Goal: Task Accomplishment & Management: Manage account settings

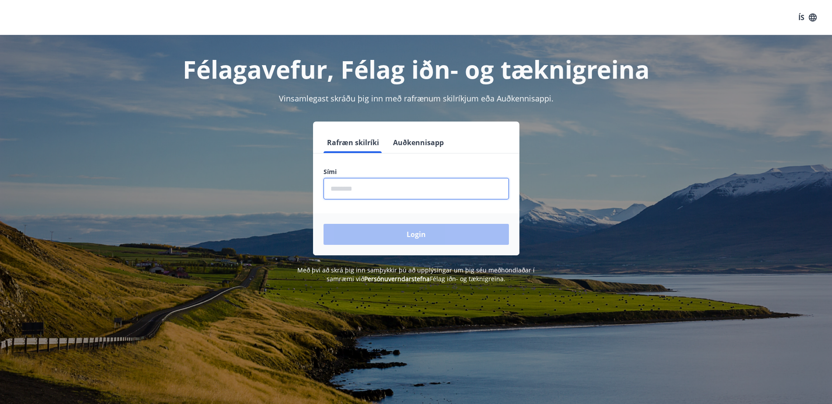
click at [334, 187] on input "phone" at bounding box center [416, 188] width 185 height 21
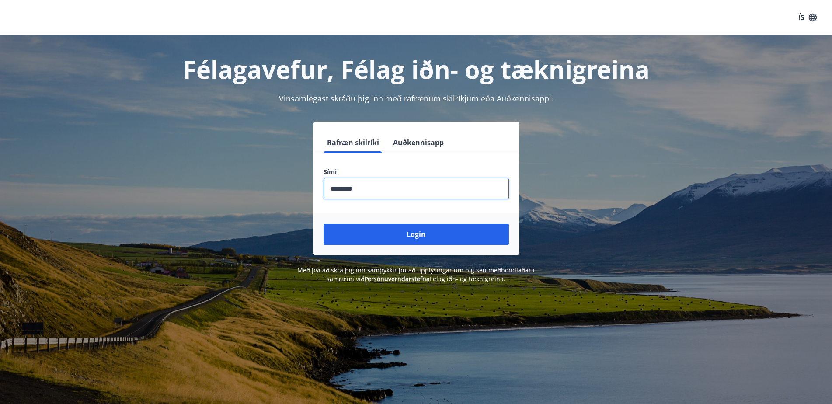
type input "********"
click at [324, 224] on button "Login" at bounding box center [416, 234] width 185 height 21
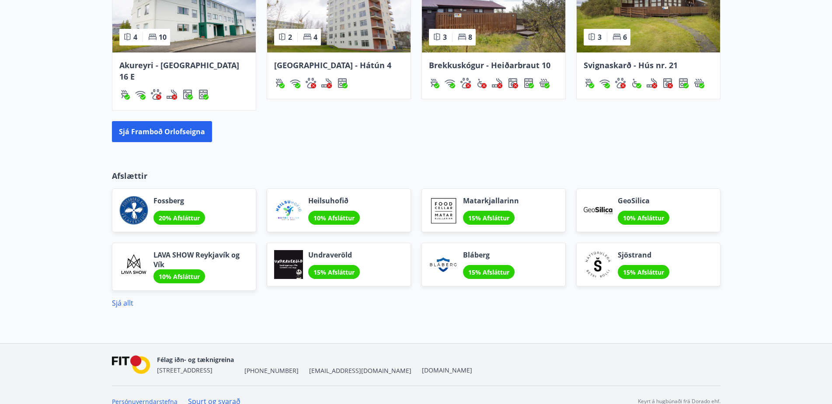
scroll to position [658, 0]
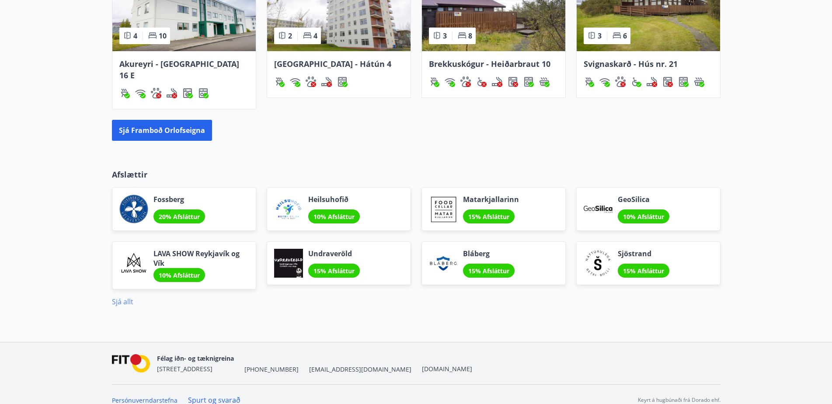
click at [123, 297] on link "Sjá allt" at bounding box center [122, 302] width 21 height 10
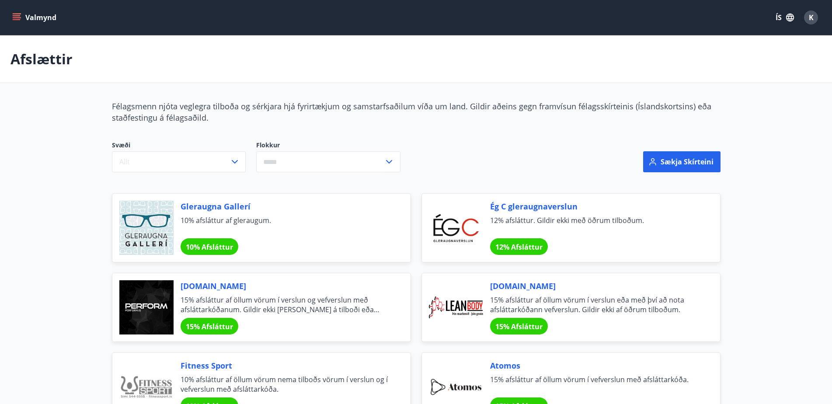
click at [16, 18] on icon "menu" at bounding box center [16, 17] width 9 height 9
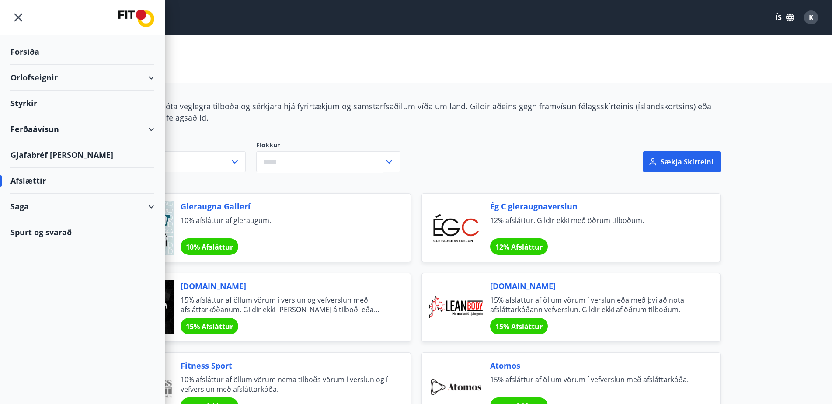
click at [64, 157] on div "Gjafabréf [PERSON_NAME]" at bounding box center [82, 155] width 144 height 26
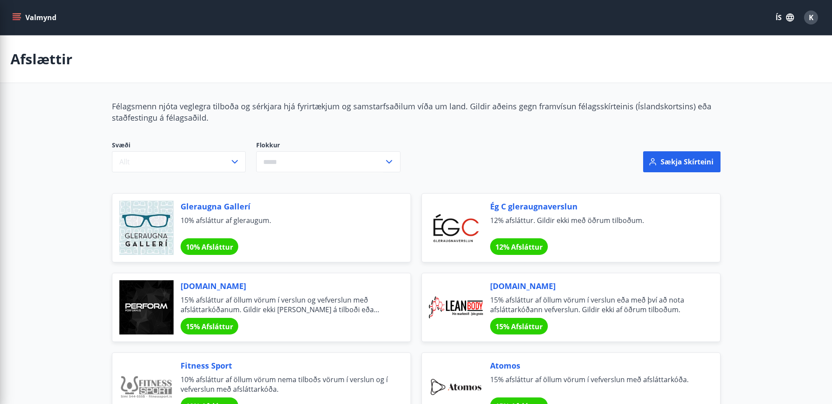
click at [282, 22] on div "Valmynd ÍS K" at bounding box center [415, 17] width 811 height 21
click at [812, 18] on span "K" at bounding box center [811, 18] width 5 height 10
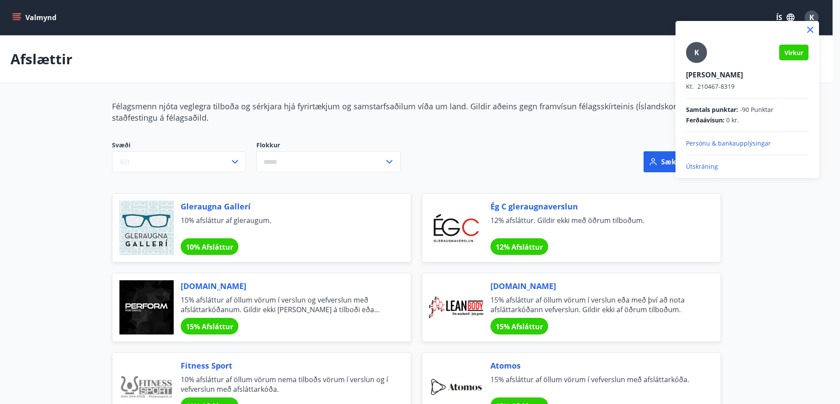
click at [547, 25] on div at bounding box center [420, 202] width 840 height 404
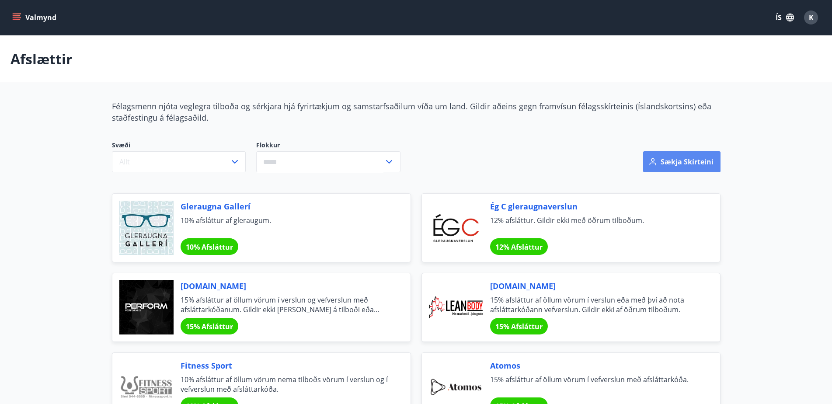
click at [687, 160] on button "Sækja skírteini" at bounding box center [681, 161] width 77 height 21
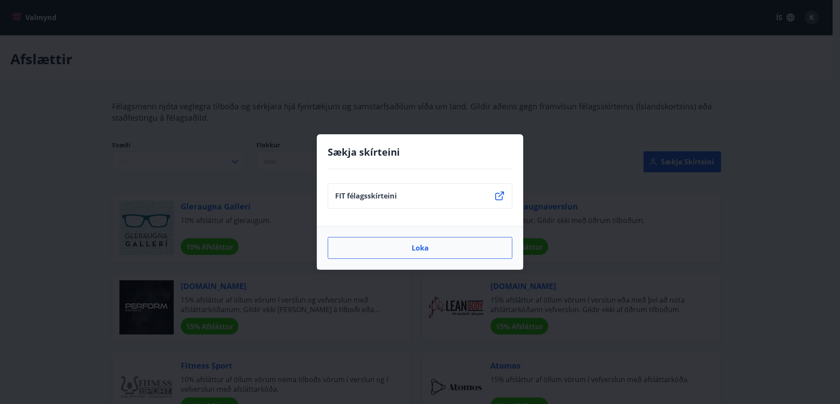
click at [421, 247] on button "Loka" at bounding box center [420, 248] width 185 height 22
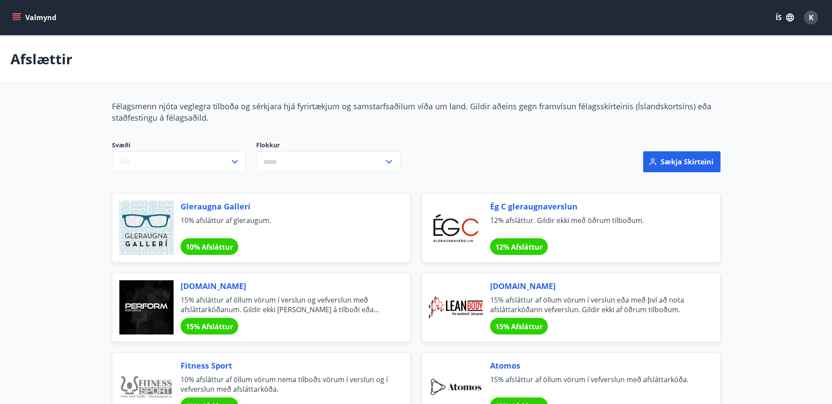
click at [17, 16] on icon "menu" at bounding box center [17, 15] width 8 height 1
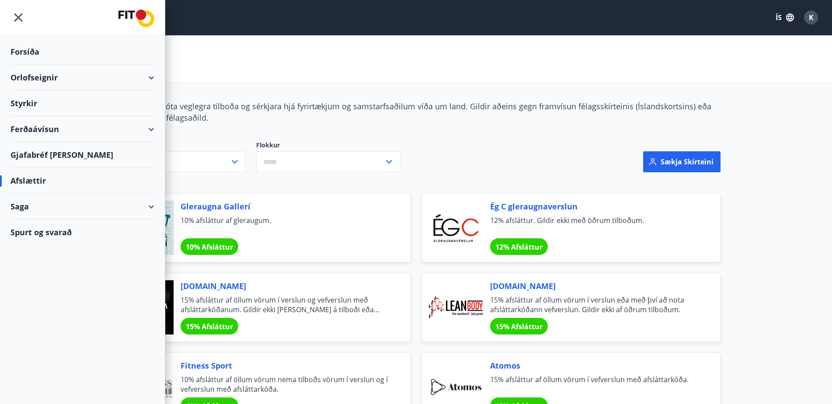
click at [35, 126] on div "Ferðaávísun" at bounding box center [82, 129] width 144 height 26
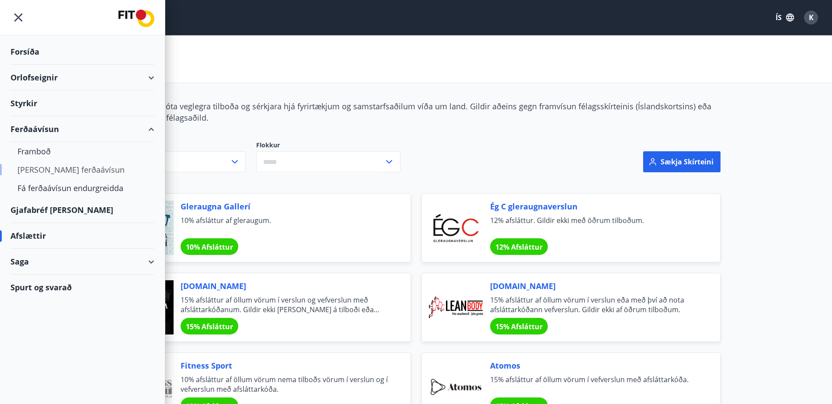
click at [56, 167] on div "[PERSON_NAME] ferðaávísun" at bounding box center [82, 169] width 130 height 18
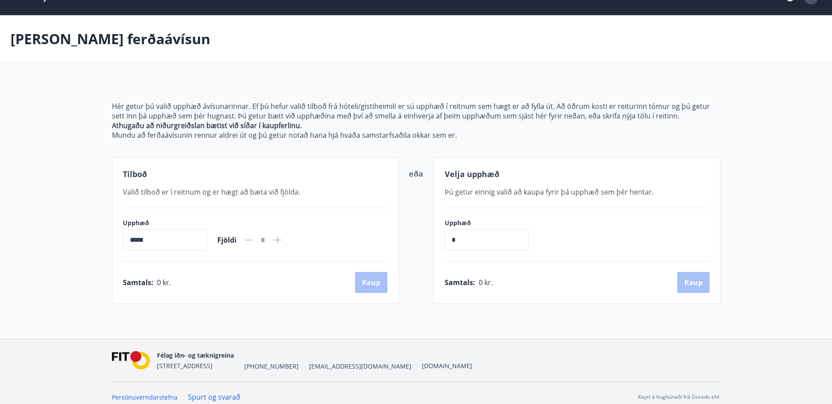
scroll to position [28, 0]
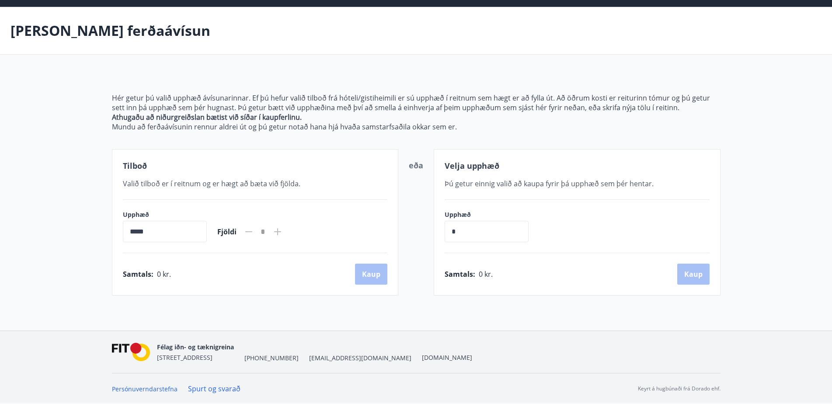
click at [281, 232] on icon at bounding box center [277, 231] width 7 height 7
click at [183, 238] on input "*****" at bounding box center [165, 231] width 84 height 21
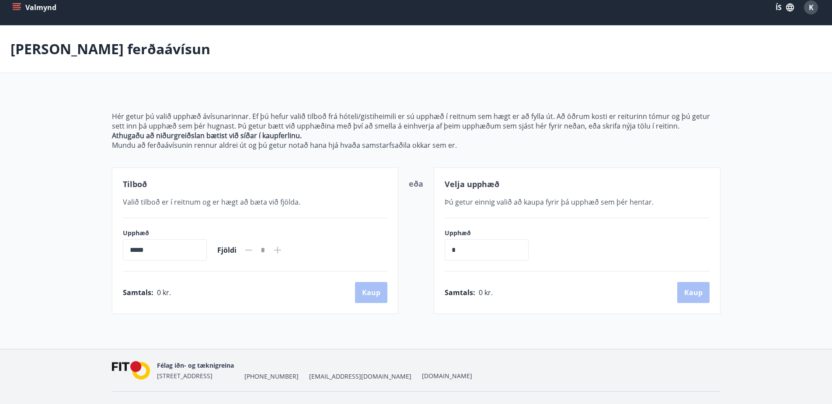
scroll to position [0, 0]
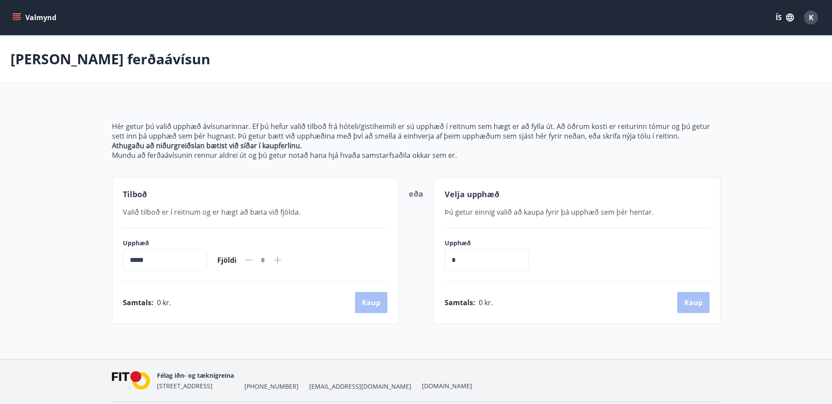
click at [21, 17] on button "Valmynd" at bounding box center [34, 18] width 49 height 16
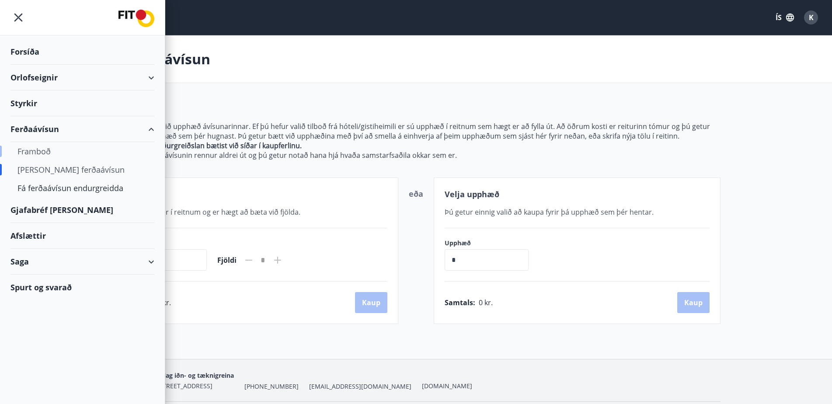
click at [38, 150] on div "Framboð" at bounding box center [82, 151] width 130 height 18
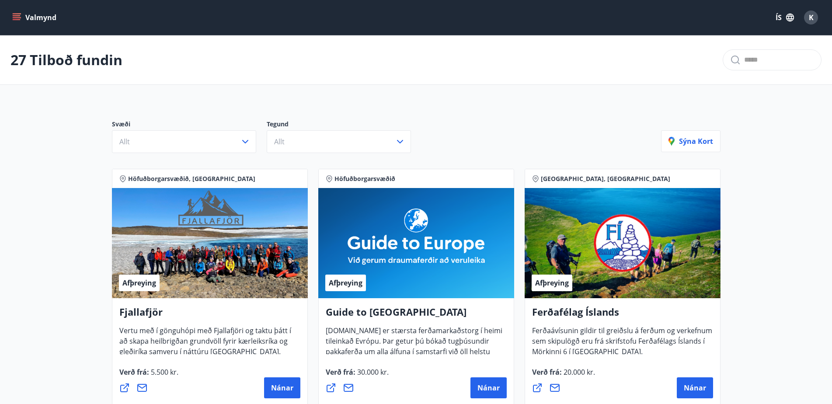
click at [16, 18] on icon "menu" at bounding box center [16, 17] width 9 height 9
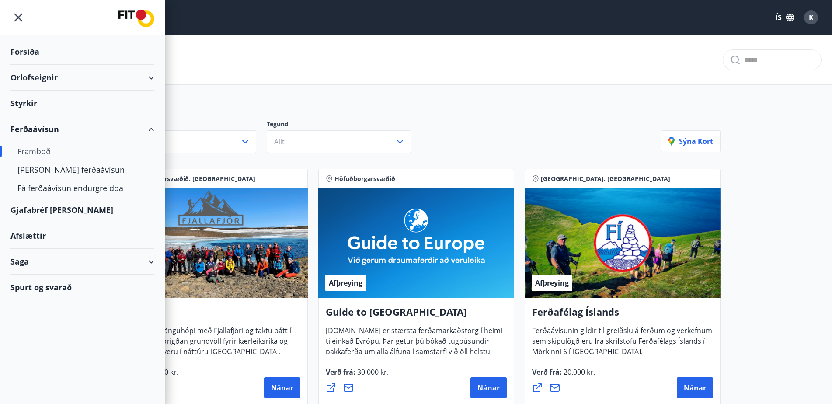
click at [57, 207] on div "Gjafabréf [PERSON_NAME]" at bounding box center [82, 210] width 144 height 26
click at [53, 255] on div "Saga" at bounding box center [82, 262] width 144 height 26
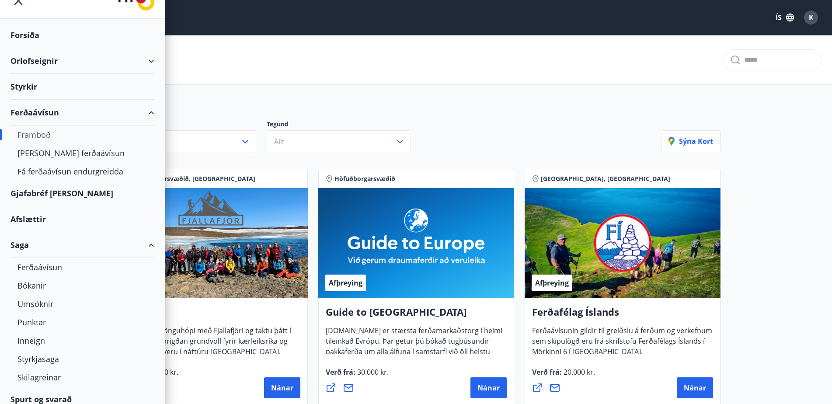
scroll to position [24, 0]
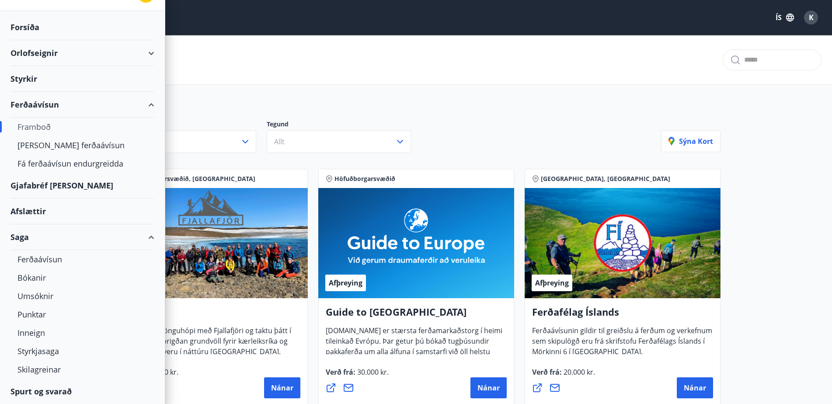
click at [60, 209] on div "Afslættir" at bounding box center [82, 212] width 144 height 26
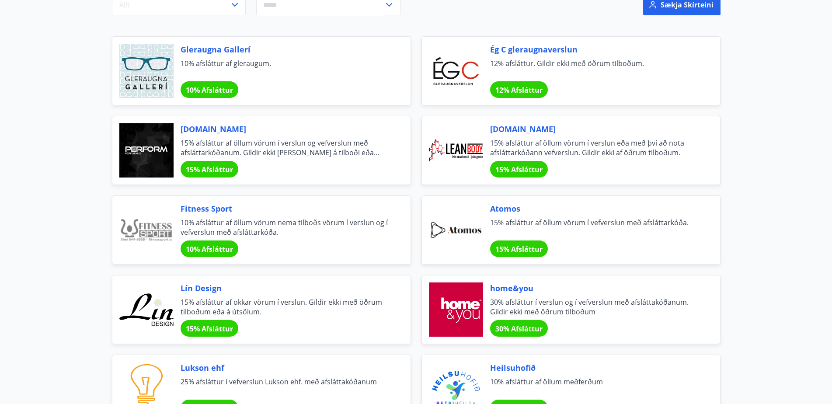
scroll to position [175, 0]
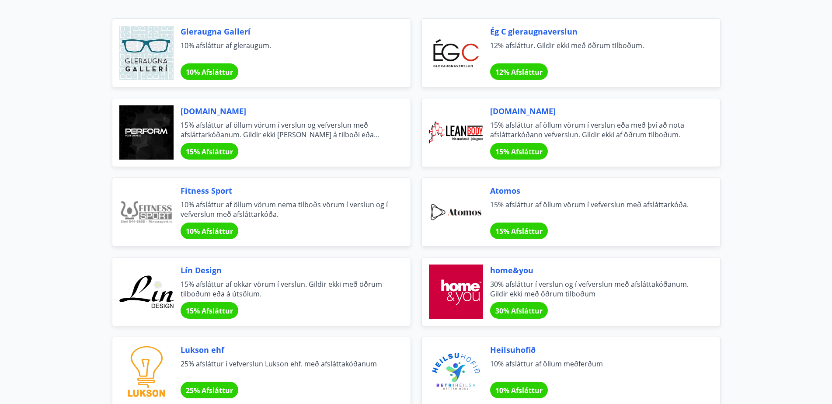
click at [208, 279] on div "Lín Design 15% afsláttur af okkar vörum í verslun. Gildir ekki með öðrum tilboð…" at bounding box center [285, 292] width 209 height 54
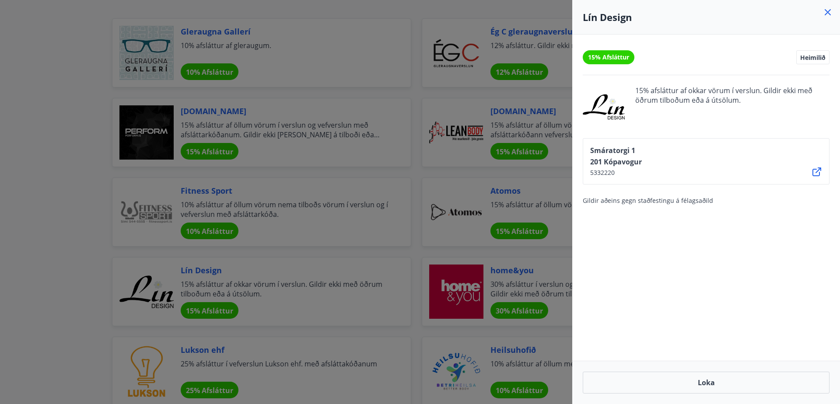
click at [826, 12] on icon at bounding box center [827, 12] width 10 height 10
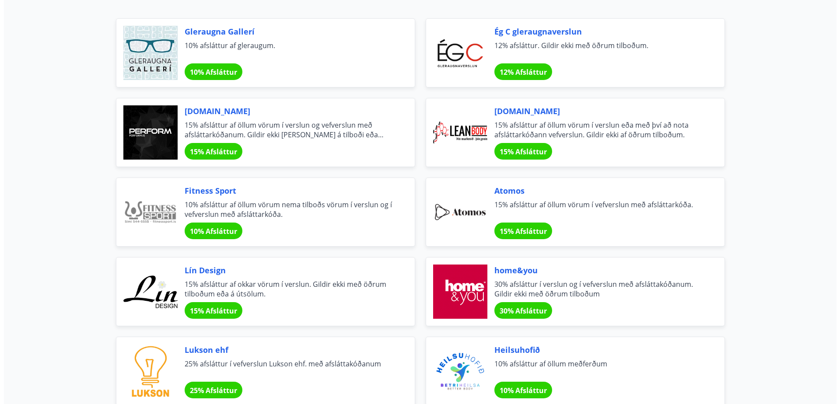
scroll to position [0, 0]
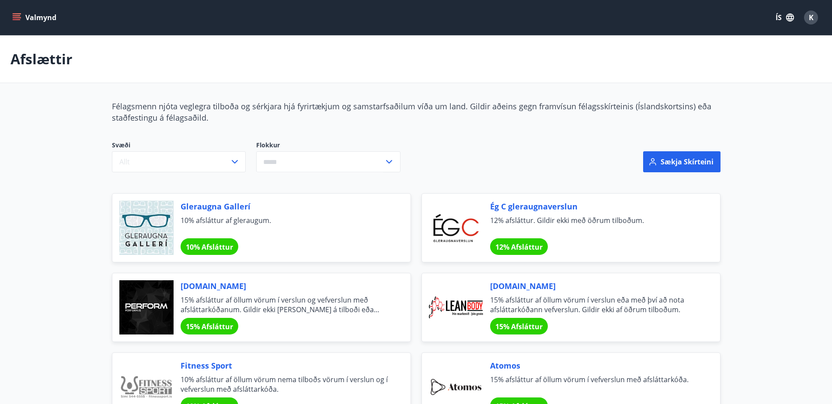
click at [810, 17] on span "K" at bounding box center [811, 18] width 5 height 10
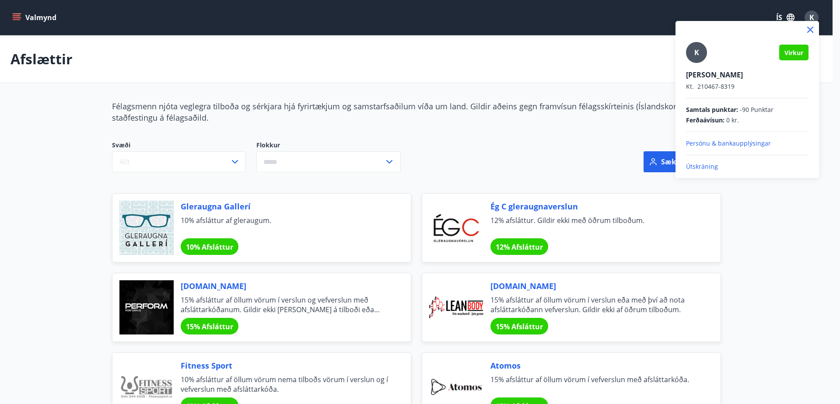
click at [701, 165] on p "Útskráning" at bounding box center [747, 166] width 122 height 9
click at [701, 167] on p "Útskráning" at bounding box center [747, 166] width 122 height 9
